Goal: Task Accomplishment & Management: Use online tool/utility

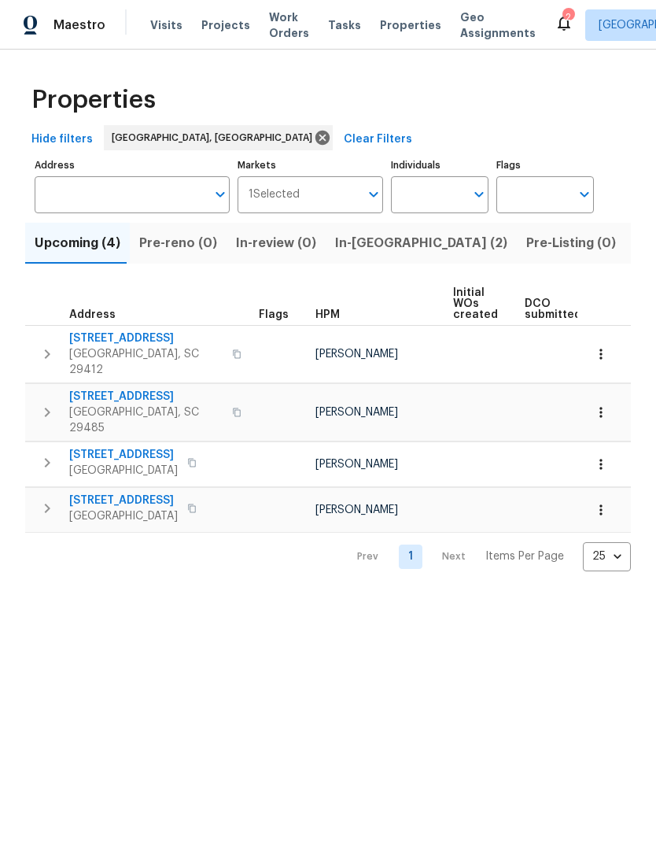
click at [167, 26] on span "Visits" at bounding box center [166, 25] width 32 height 16
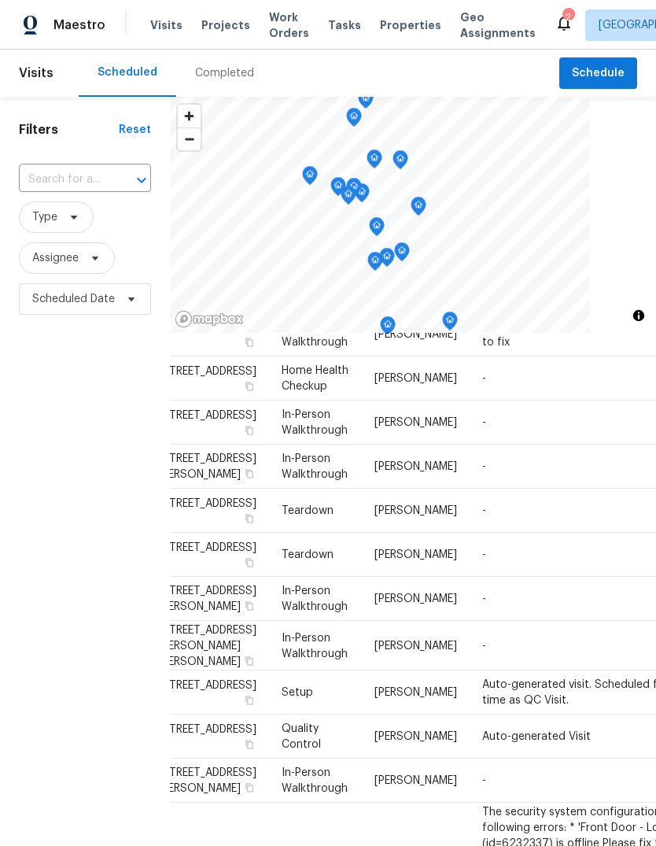
scroll to position [122, 34]
click at [218, 421] on span "[STREET_ADDRESS]" at bounding box center [205, 415] width 98 height 11
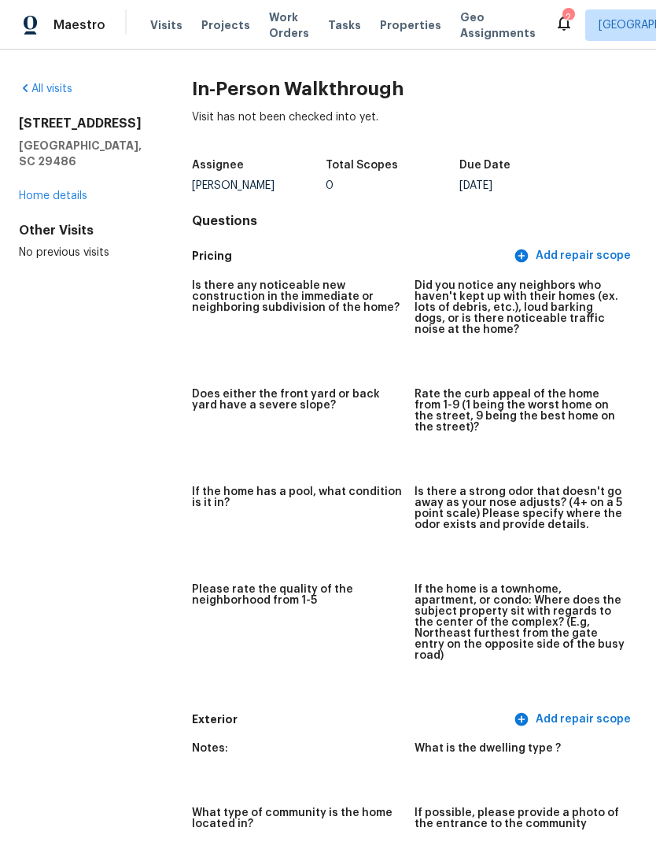
click at [80, 192] on link "Home details" at bounding box center [53, 195] width 68 height 11
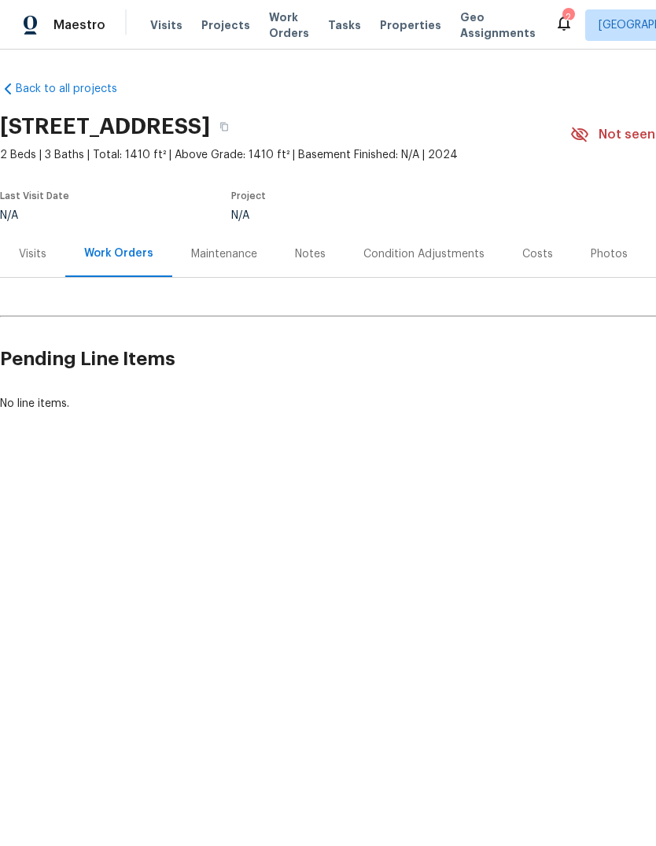
click at [102, 88] on link "Back to all projects" at bounding box center [75, 89] width 151 height 16
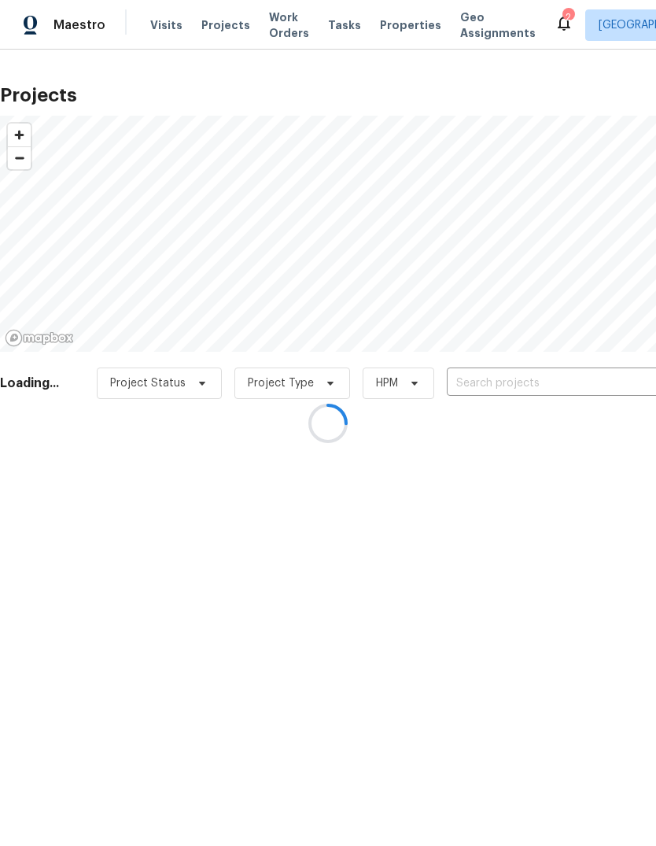
click at [163, 37] on div at bounding box center [328, 423] width 656 height 846
click at [161, 28] on div at bounding box center [328, 423] width 656 height 846
click at [172, 24] on div at bounding box center [328, 423] width 656 height 846
click at [171, 22] on span "Visits" at bounding box center [166, 25] width 32 height 16
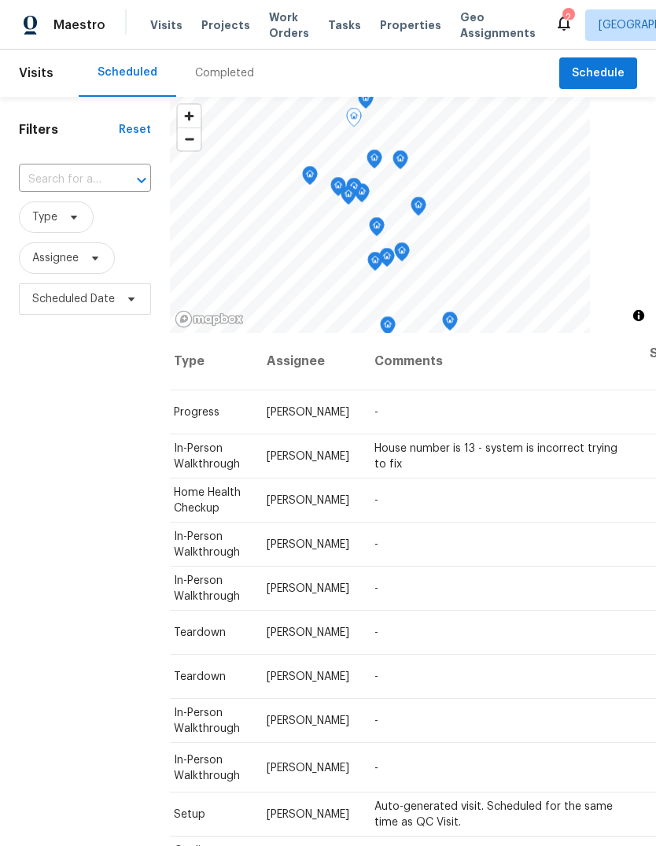
scroll to position [0, 139]
click at [511, 567] on td "-" at bounding box center [500, 545] width 275 height 44
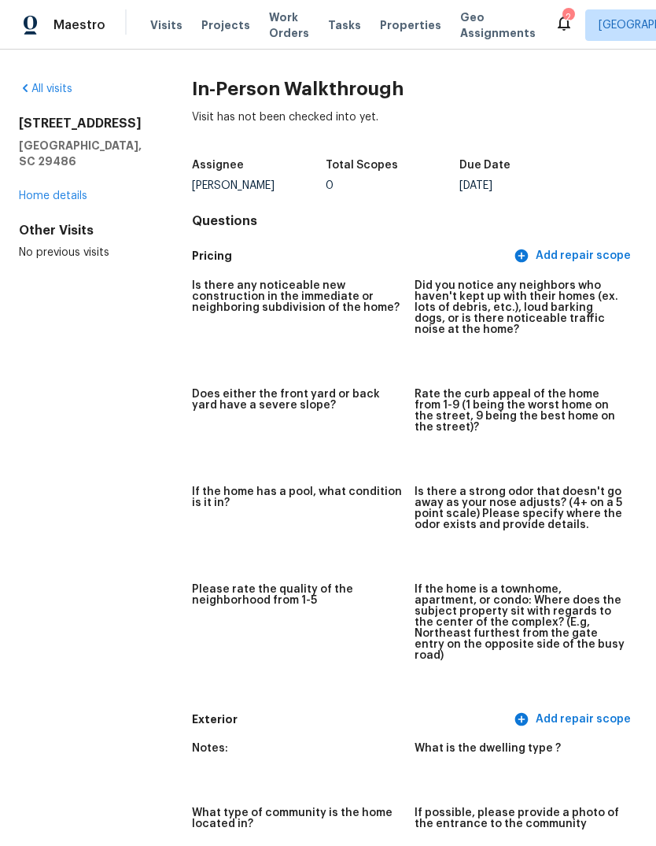
click at [62, 196] on link "Home details" at bounding box center [53, 195] width 68 height 11
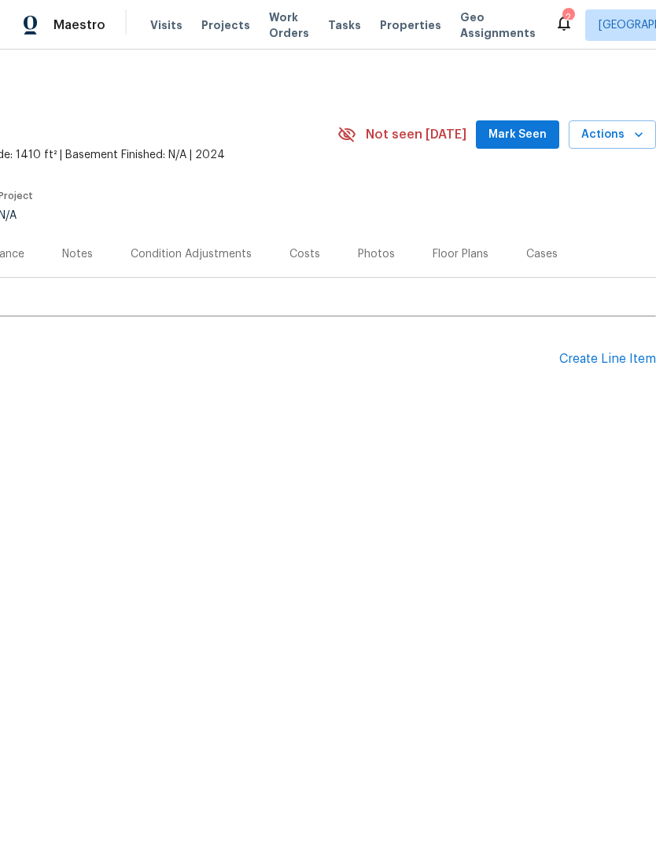
scroll to position [0, 233]
click at [644, 141] on icon "button" at bounding box center [639, 135] width 16 height 16
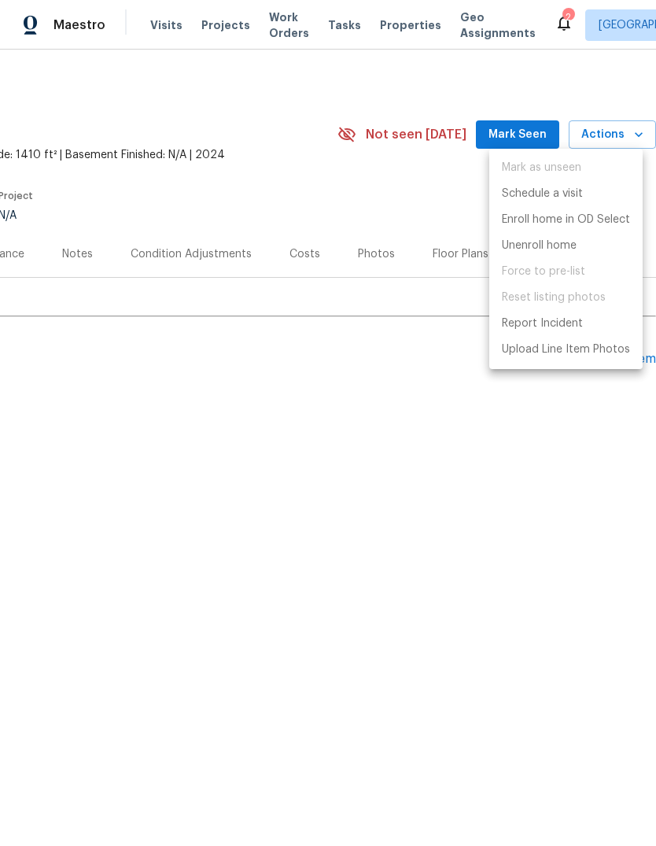
click at [77, 104] on div at bounding box center [328, 423] width 656 height 846
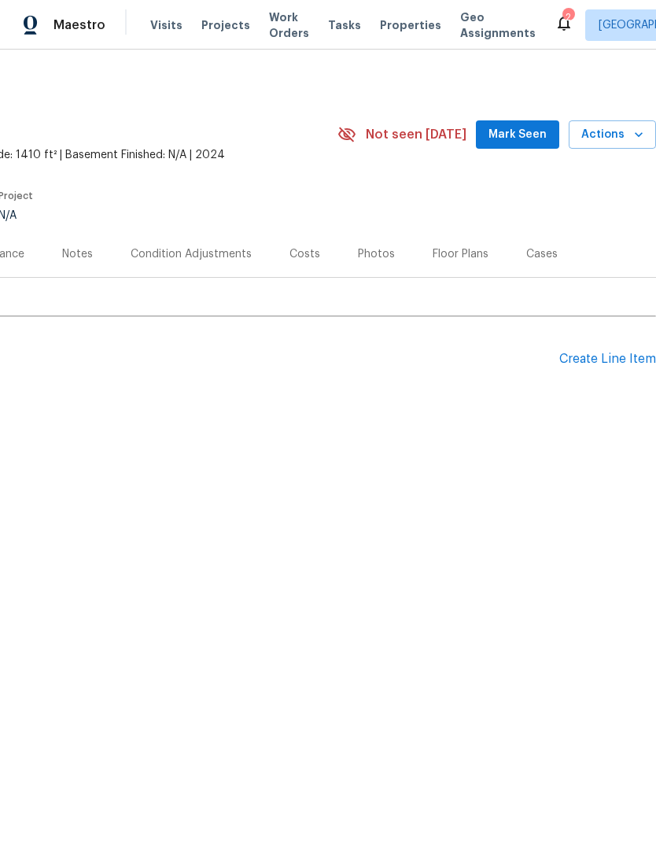
click at [535, 137] on span "Mark Seen" at bounding box center [518, 135] width 58 height 20
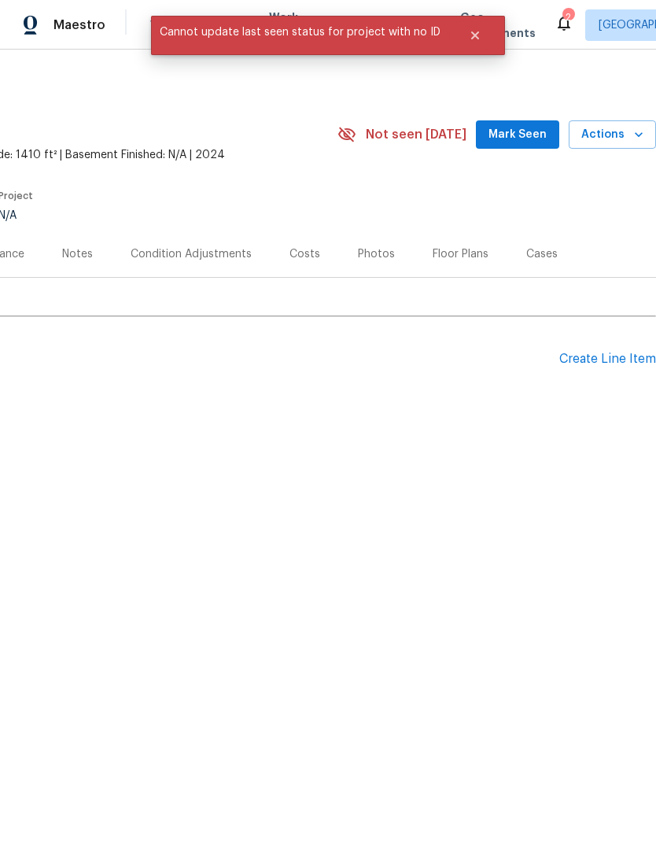
click at [535, 133] on span "Mark Seen" at bounding box center [518, 135] width 58 height 20
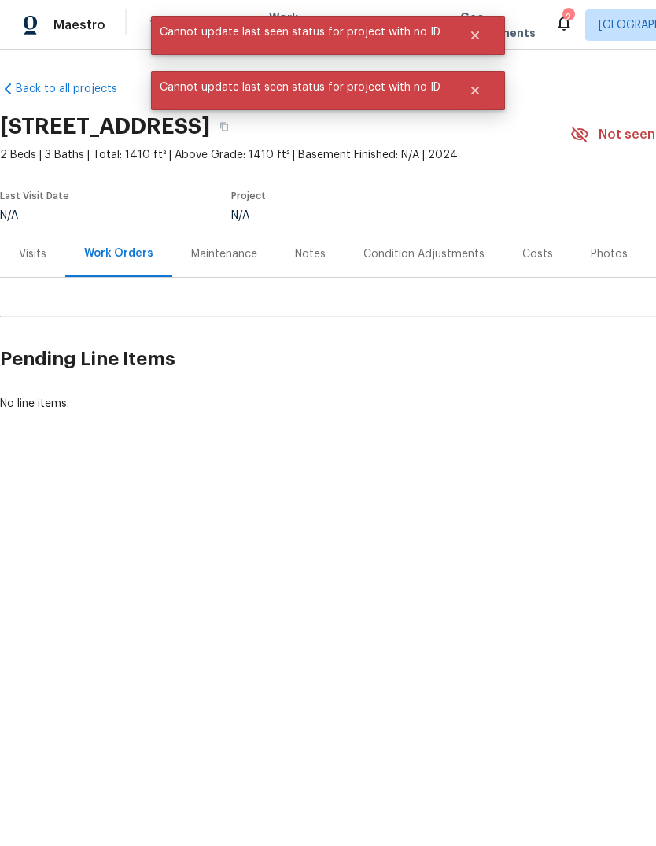
scroll to position [0, 0]
click at [323, 245] on div "Notes" at bounding box center [310, 254] width 68 height 46
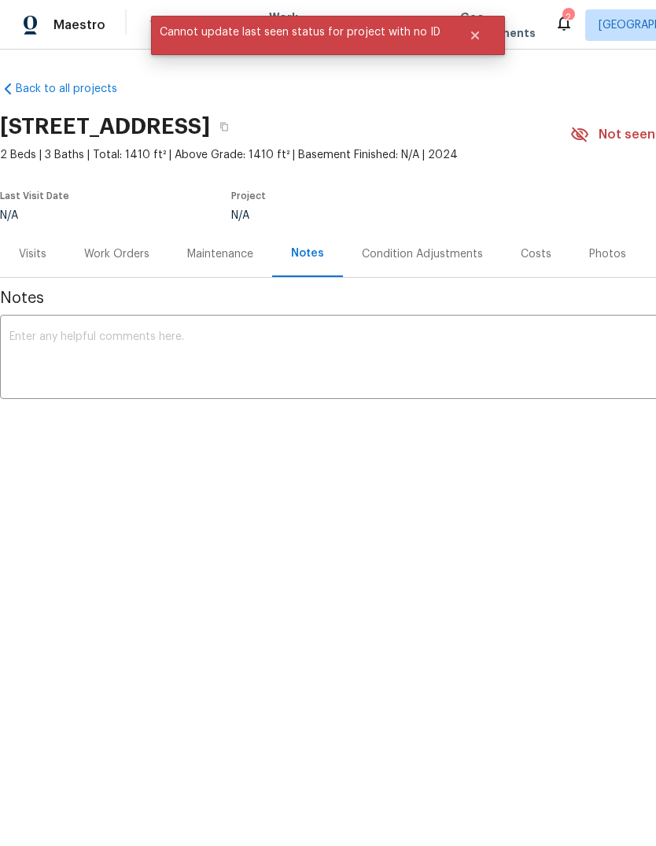
click at [557, 251] on div "Costs" at bounding box center [536, 254] width 68 height 46
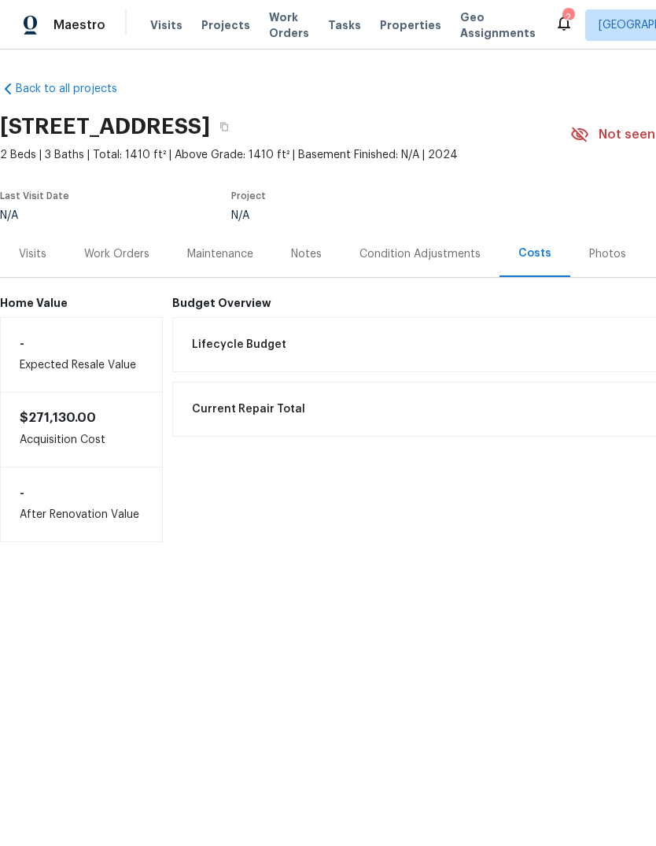
click at [523, 461] on div "Net Repairs $0.00" at bounding box center [531, 483] width 699 height 54
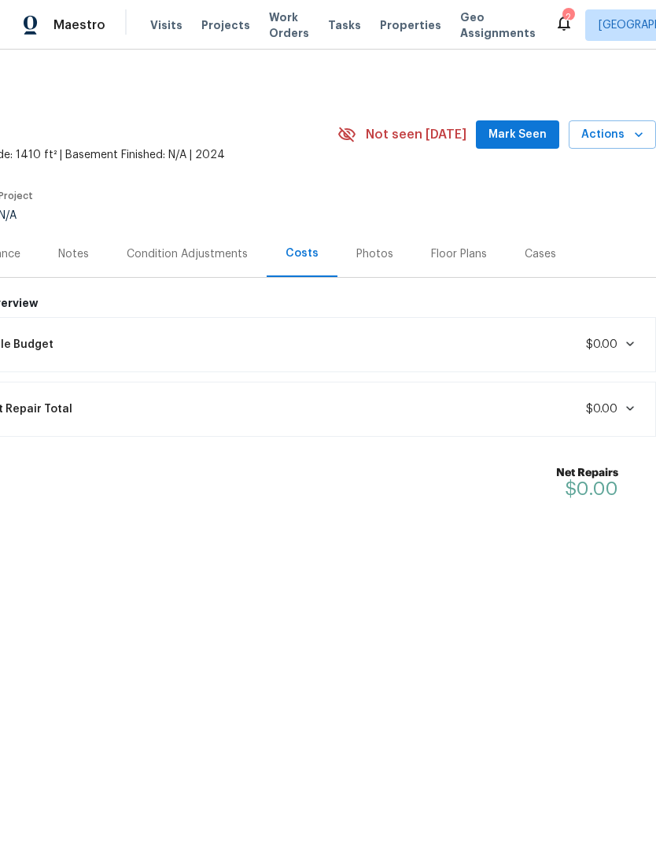
scroll to position [0, 233]
click at [640, 142] on icon "button" at bounding box center [639, 135] width 16 height 16
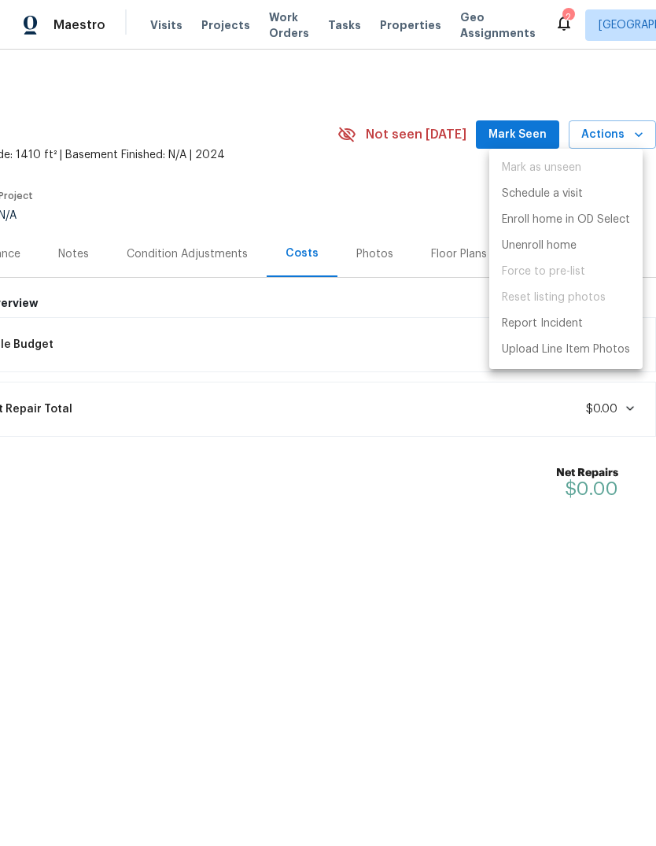
click at [516, 527] on div at bounding box center [328, 423] width 656 height 846
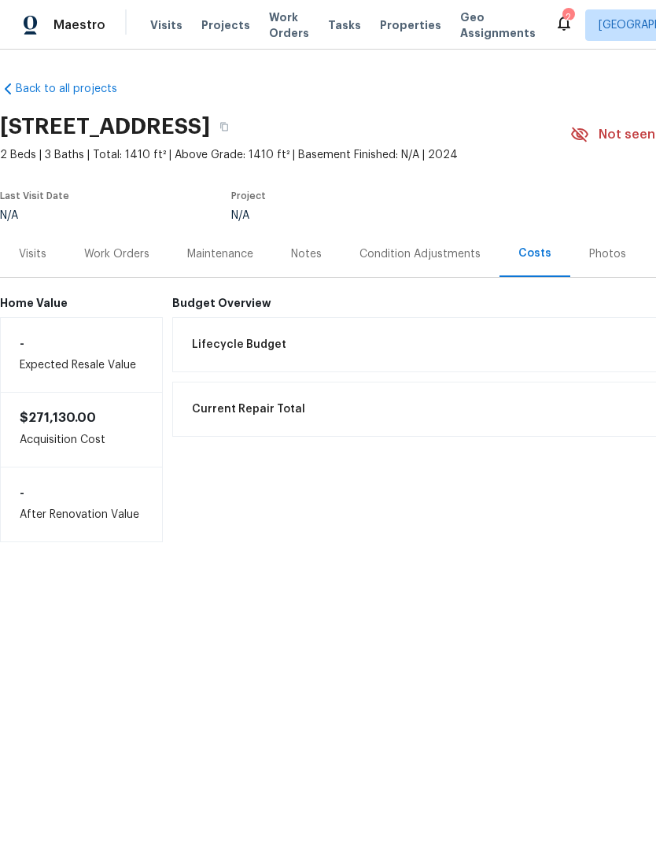
scroll to position [0, 0]
